Goal: Find specific page/section: Find specific page/section

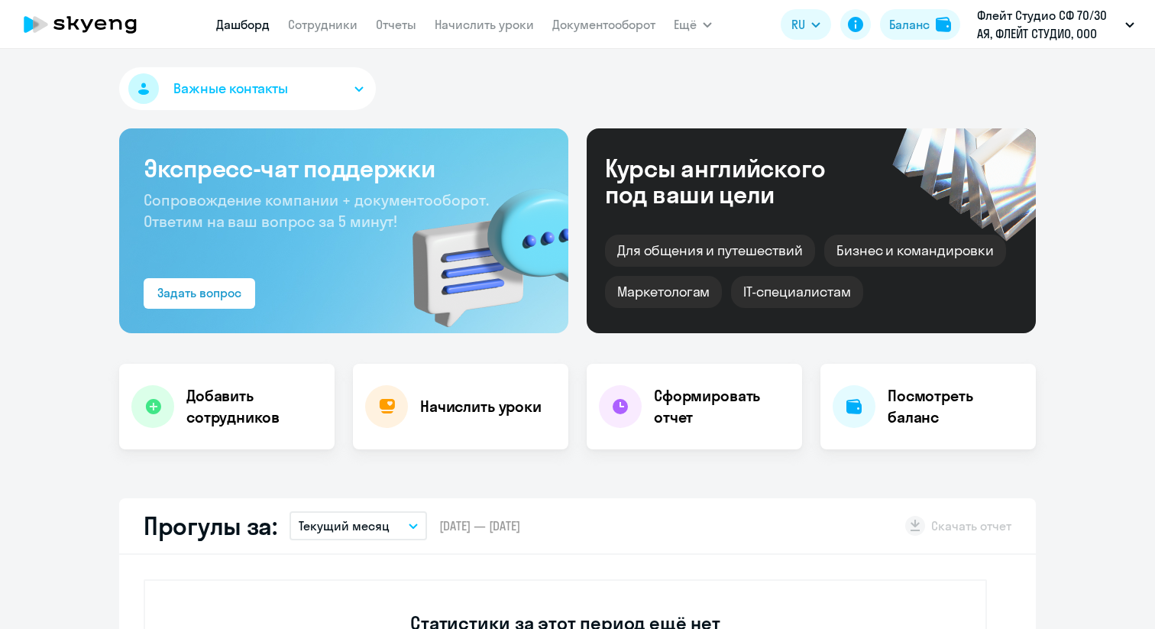
select select "30"
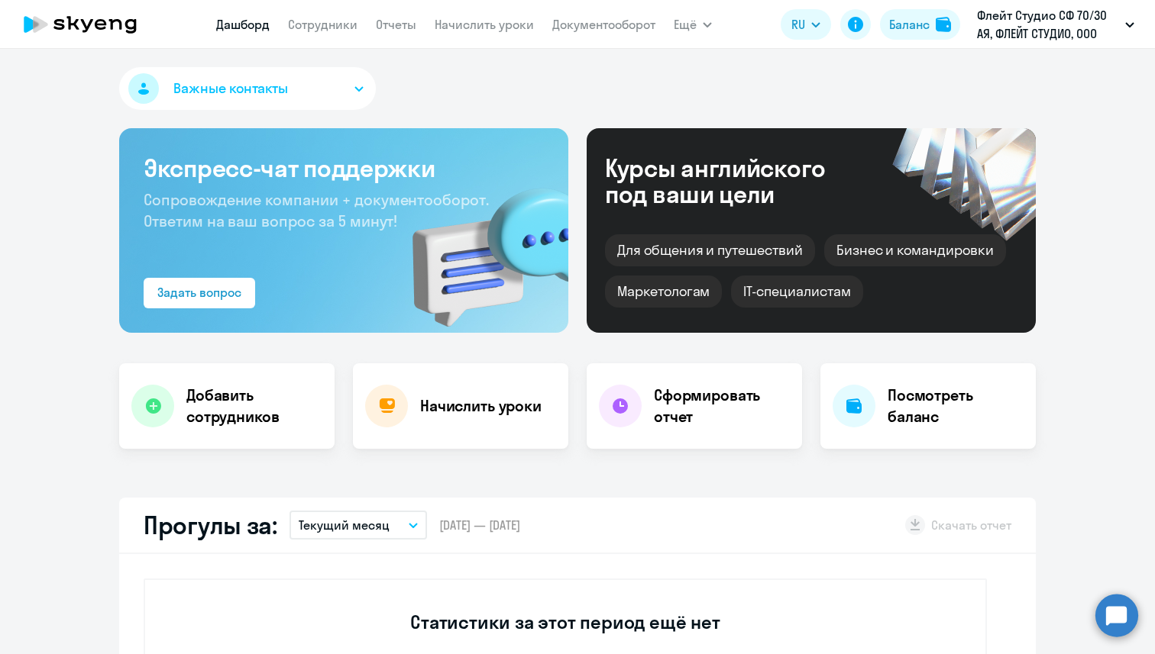
click at [315, 34] on nav "[PERSON_NAME] Отчеты Начислить уроки Документооборот" at bounding box center [435, 24] width 439 height 31
click at [315, 31] on link "Сотрудники" at bounding box center [322, 24] width 69 height 15
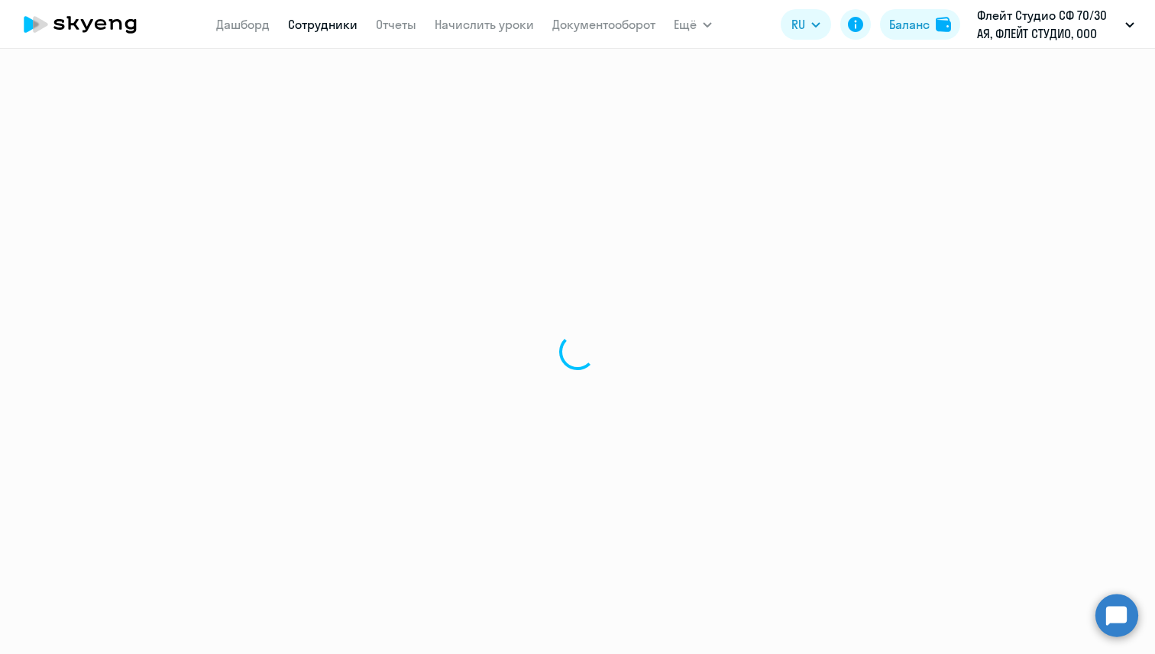
select select "30"
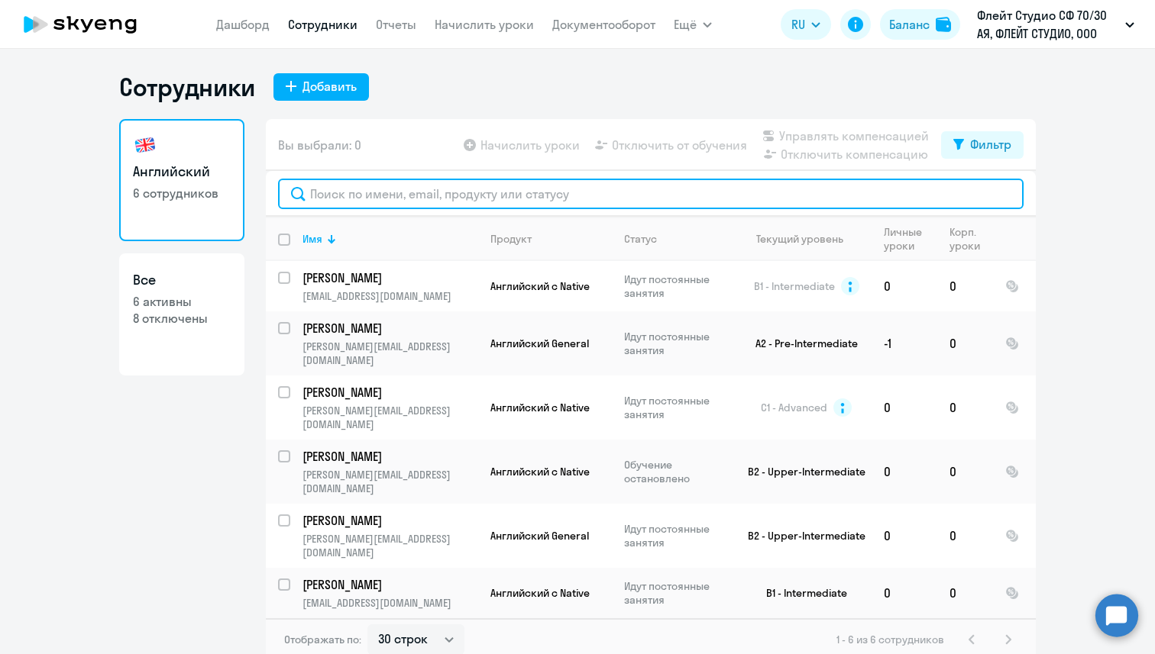
click at [364, 192] on input "text" at bounding box center [650, 194] width 745 height 31
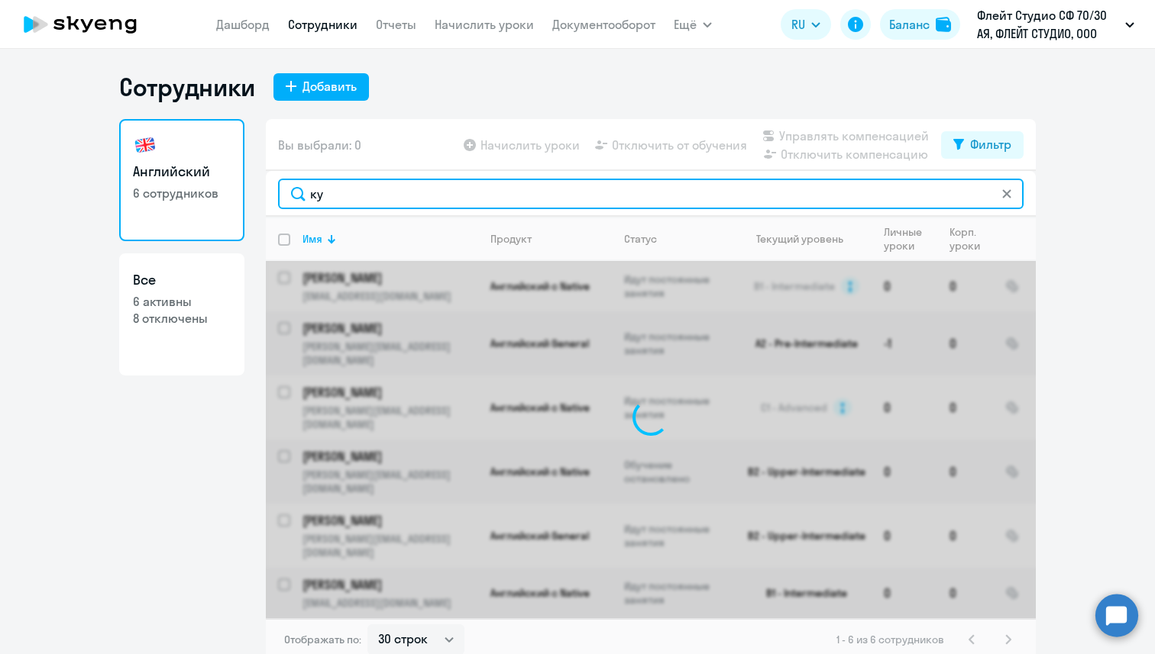
type input "к"
type input "[PERSON_NAME]"
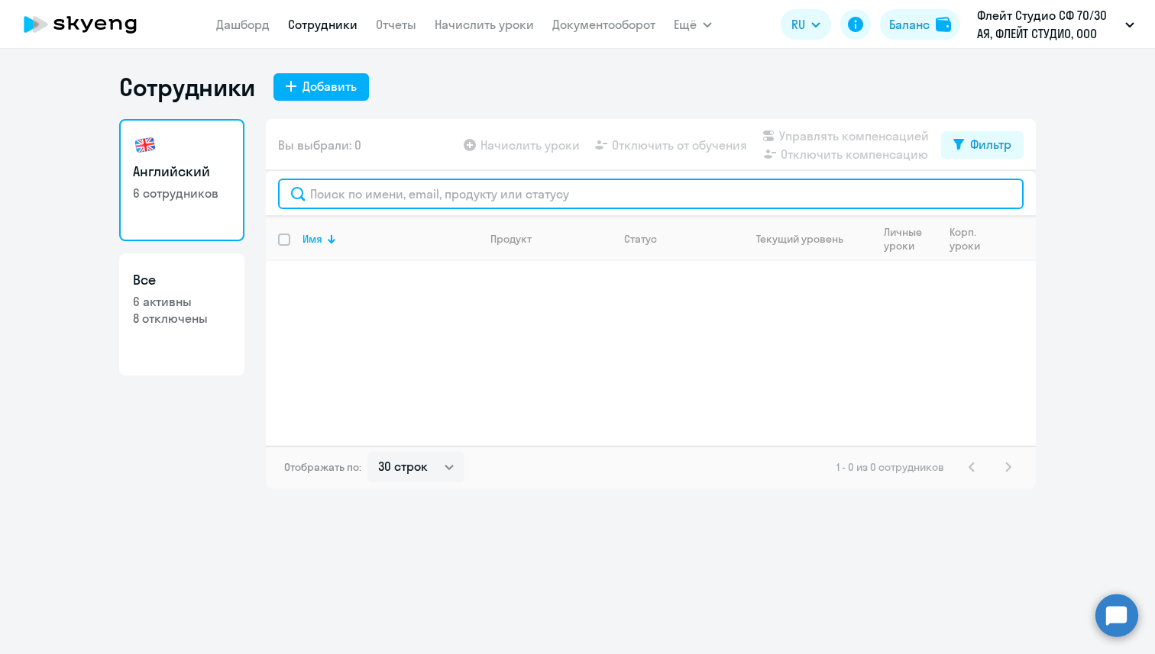
drag, startPoint x: 386, startPoint y: 196, endPoint x: 276, endPoint y: 195, distance: 110.0
click at [276, 195] on div at bounding box center [651, 194] width 770 height 46
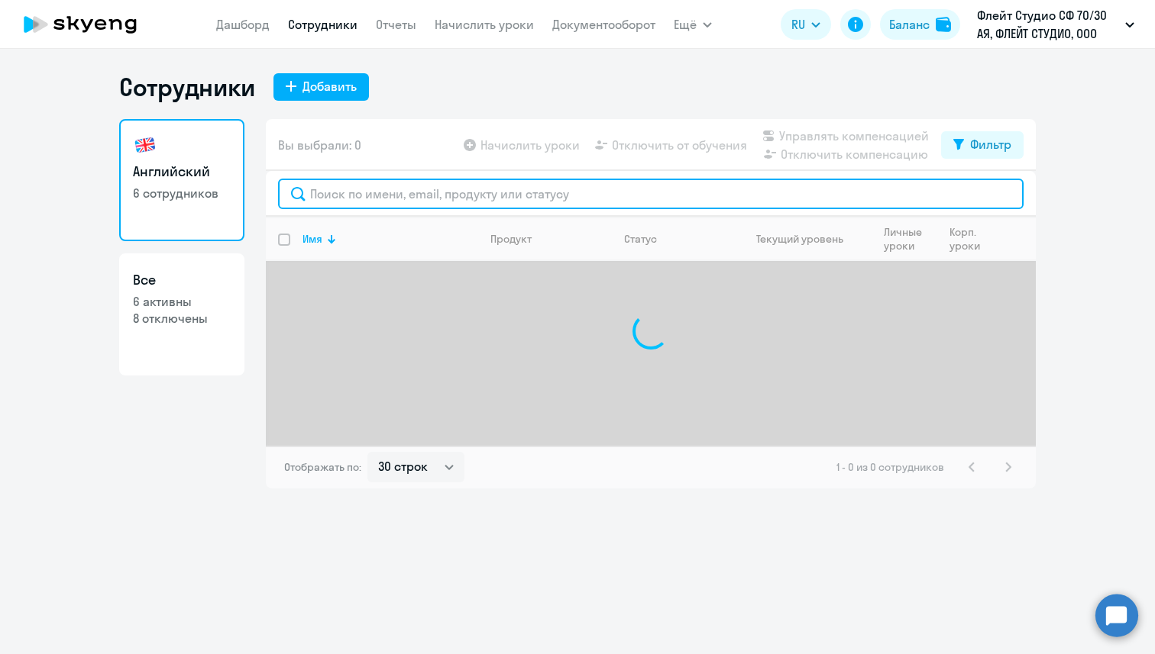
paste input "[PERSON_NAME][EMAIL_ADDRESS][DOMAIN_NAME]"
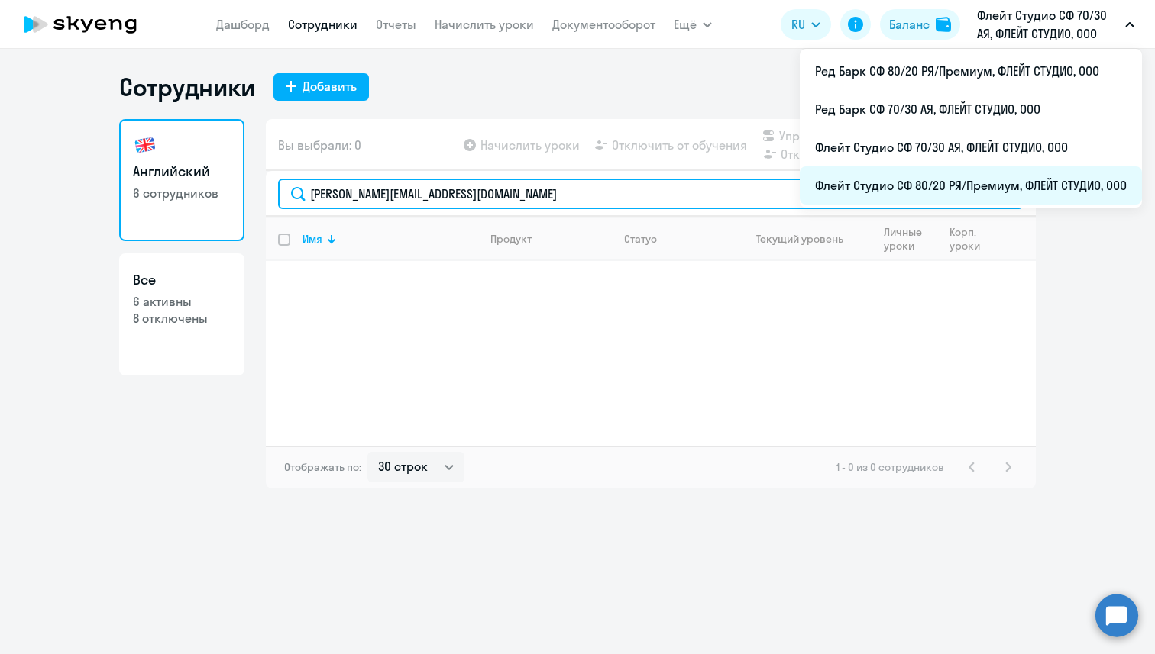
type input "[PERSON_NAME][EMAIL_ADDRESS][DOMAIN_NAME]"
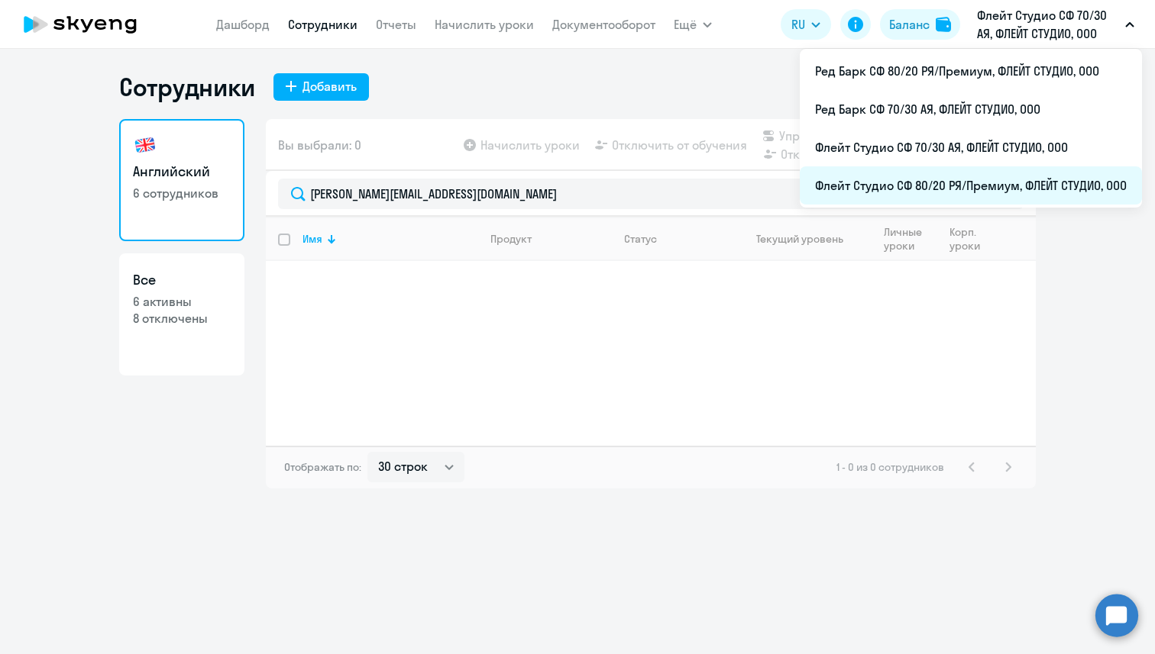
click at [1035, 191] on li "Флейт Студио СФ 80/20 РЯ/Премиум, ФЛЕЙТ СТУДИО, ООО" at bounding box center [971, 185] width 342 height 38
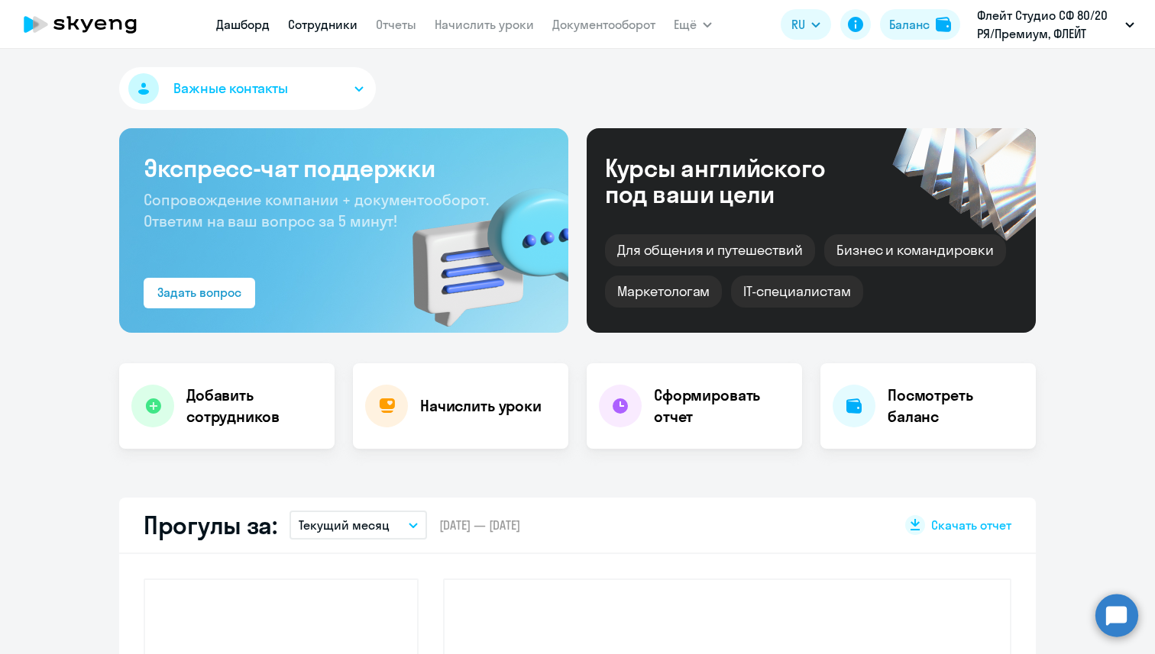
click at [312, 17] on link "Сотрудники" at bounding box center [322, 24] width 69 height 15
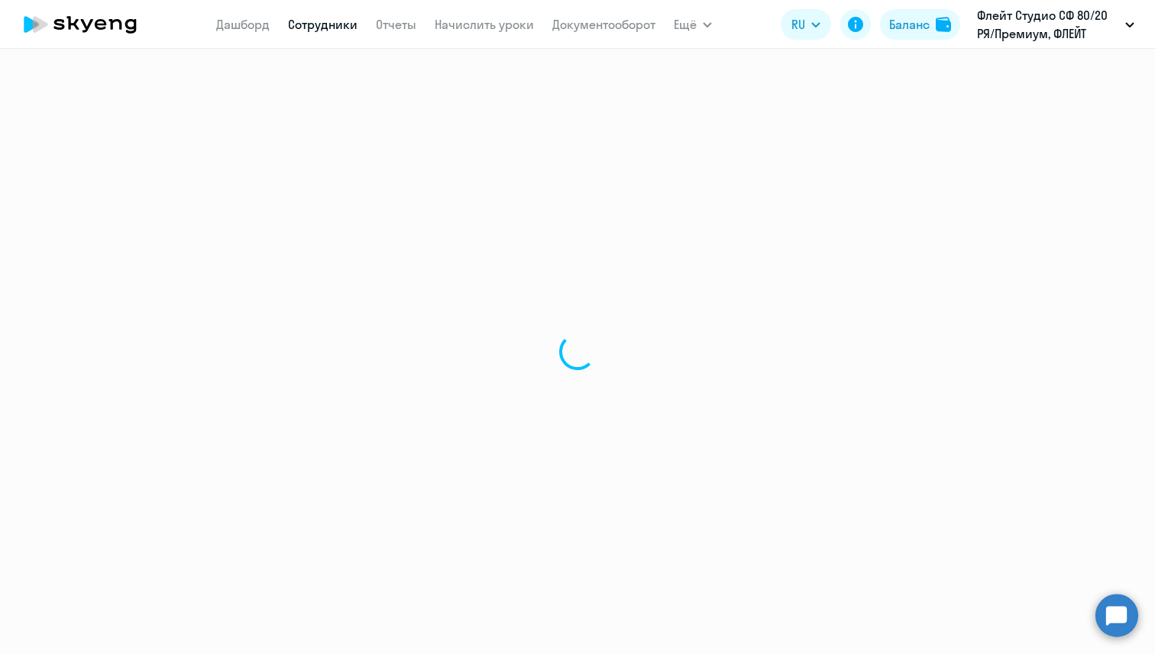
select select "30"
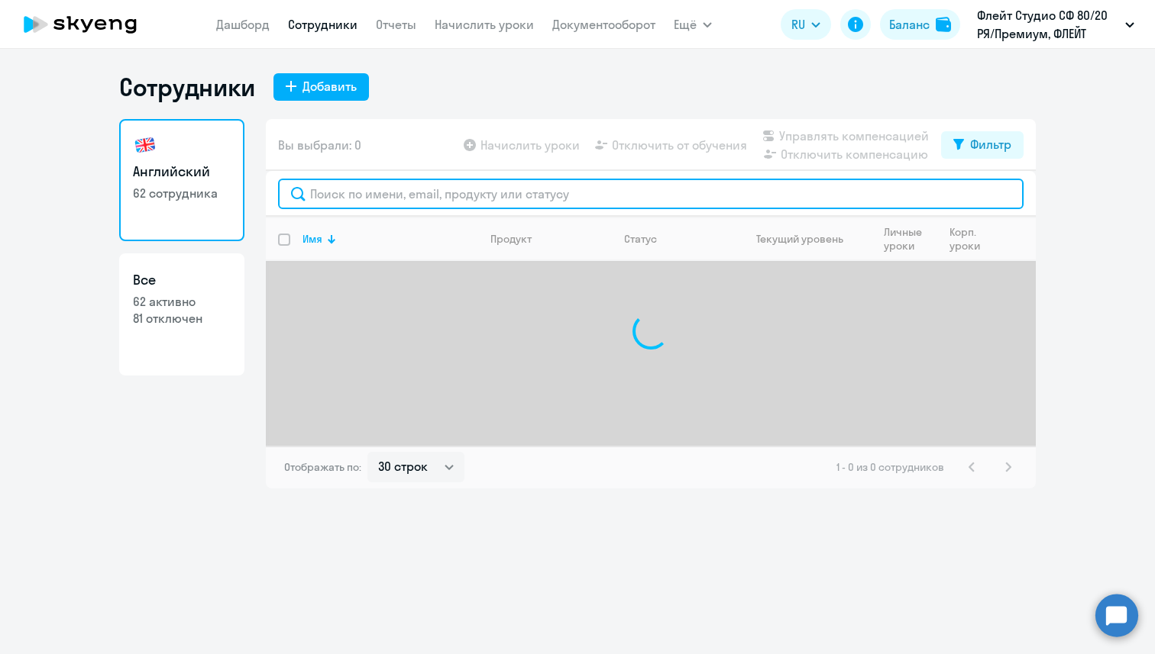
click at [356, 186] on input "text" at bounding box center [650, 194] width 745 height 31
paste input "[PERSON_NAME][EMAIL_ADDRESS][DOMAIN_NAME]"
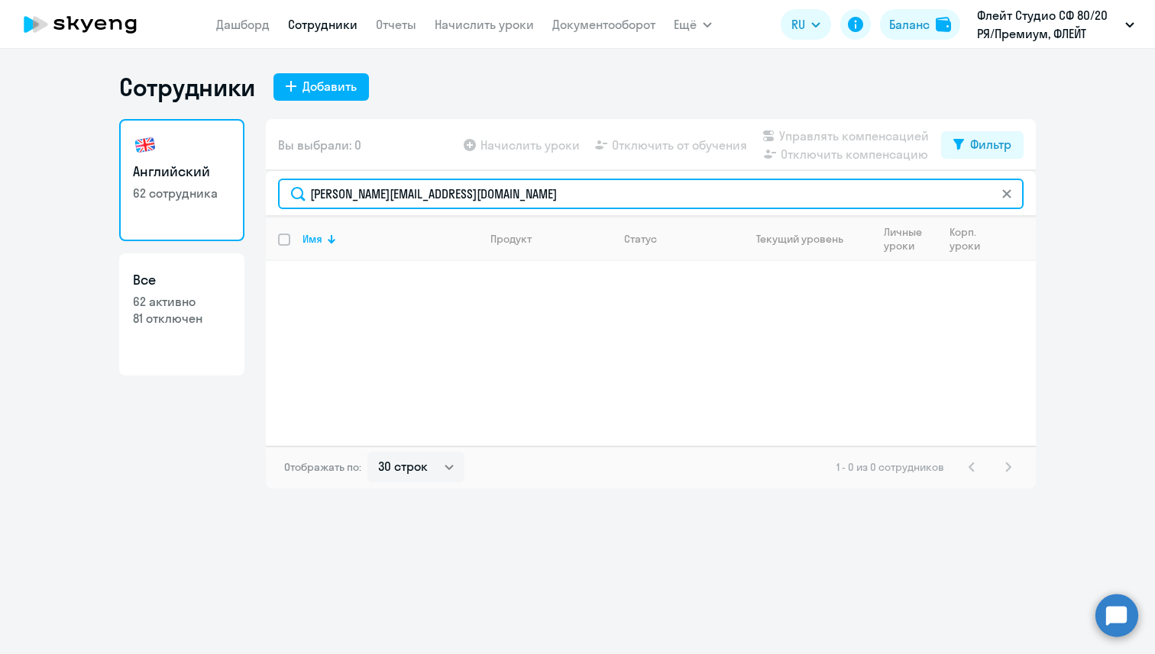
drag, startPoint x: 525, startPoint y: 203, endPoint x: 294, endPoint y: 202, distance: 230.6
click at [294, 202] on input "[PERSON_NAME][EMAIL_ADDRESS][DOMAIN_NAME]" at bounding box center [650, 194] width 745 height 31
type input "[PERSON_NAME]"
